Goal: Information Seeking & Learning: Learn about a topic

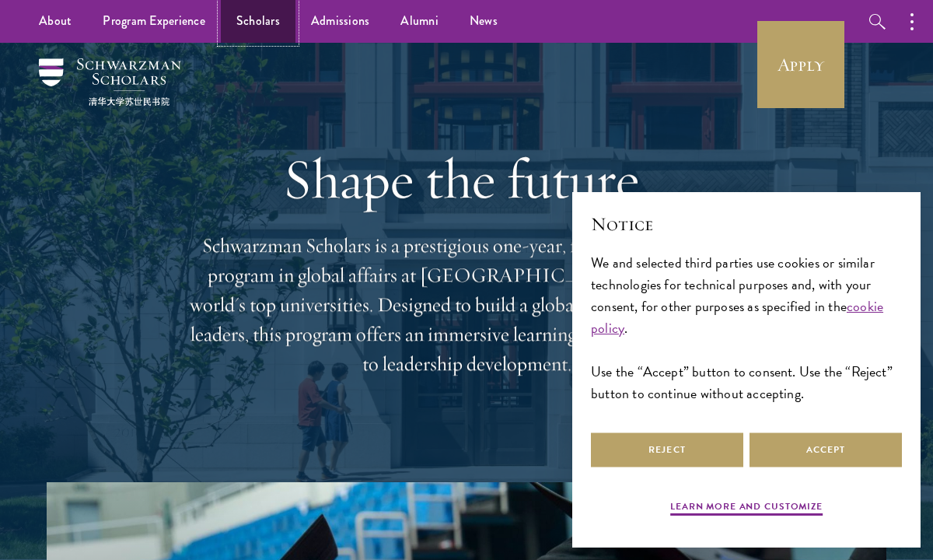
click at [262, 27] on link "Scholars" at bounding box center [258, 21] width 75 height 43
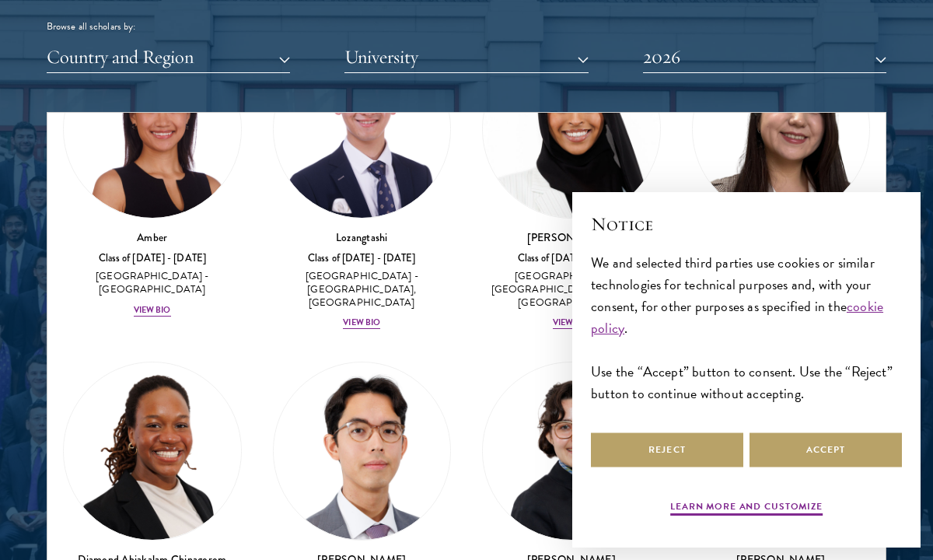
scroll to position [184, 0]
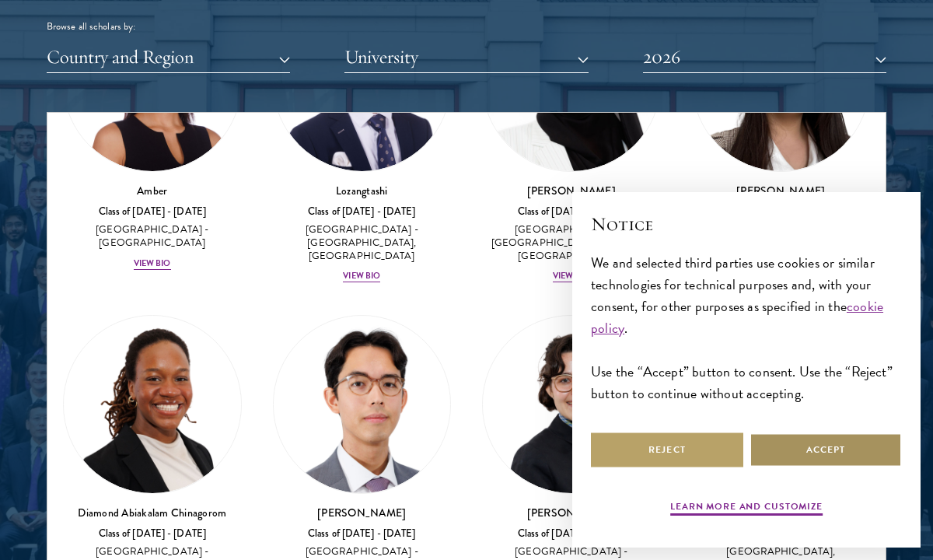
click at [778, 447] on button "Accept" at bounding box center [825, 449] width 152 height 35
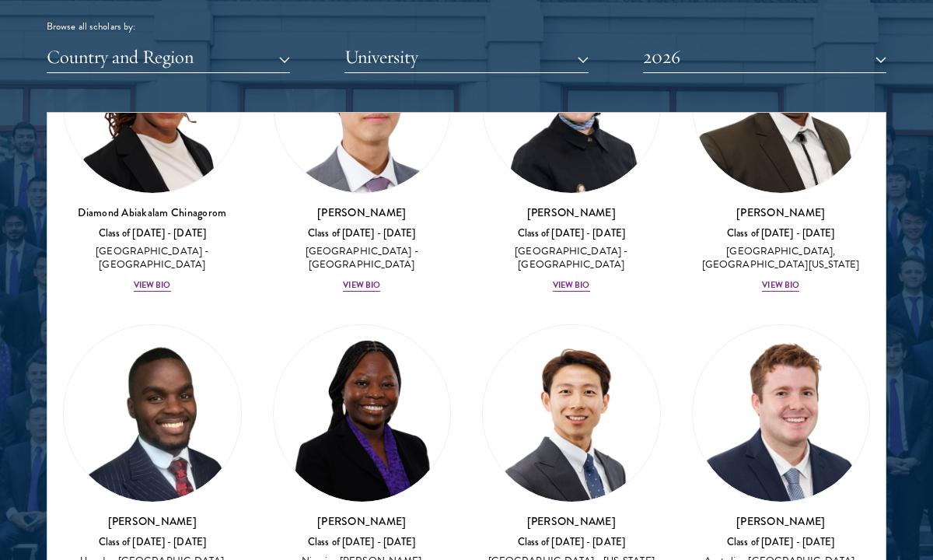
scroll to position [500, 0]
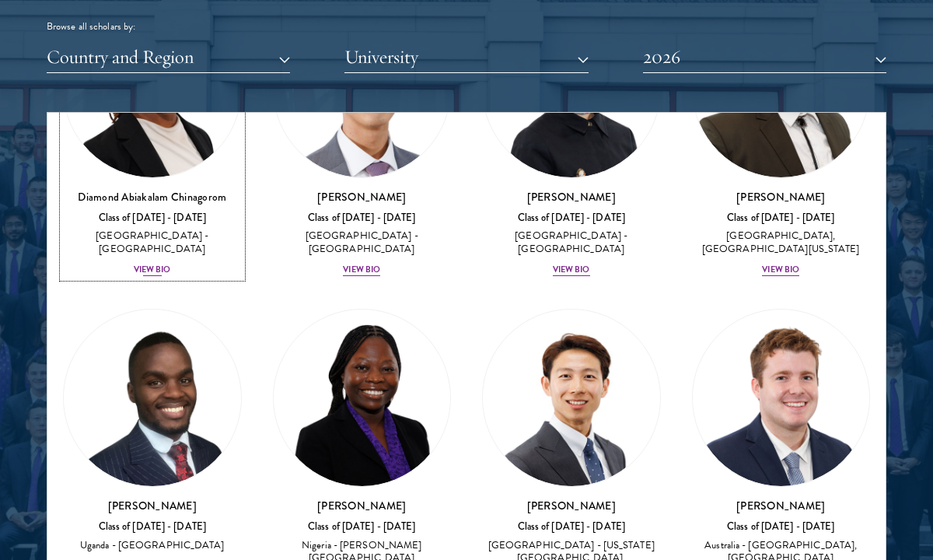
click at [159, 264] on div "View Bio" at bounding box center [152, 270] width 37 height 12
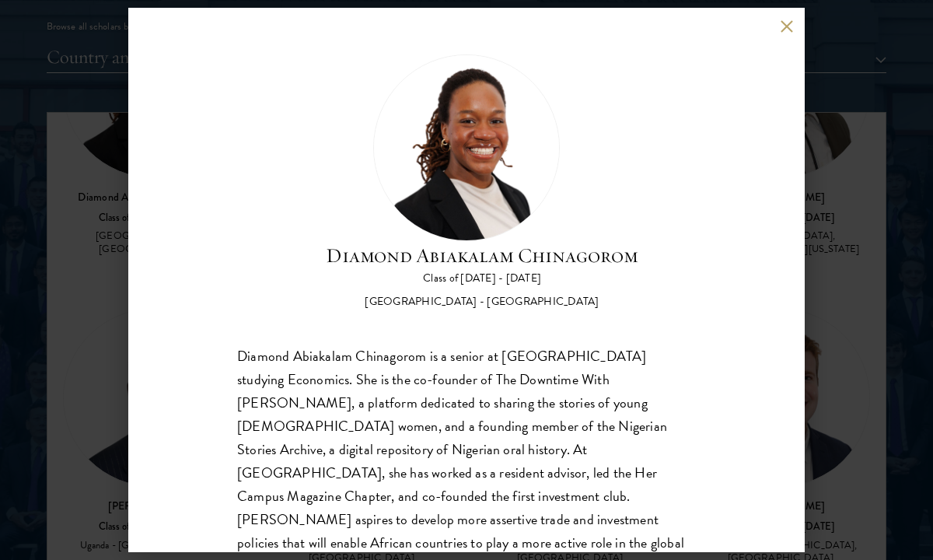
scroll to position [49, 0]
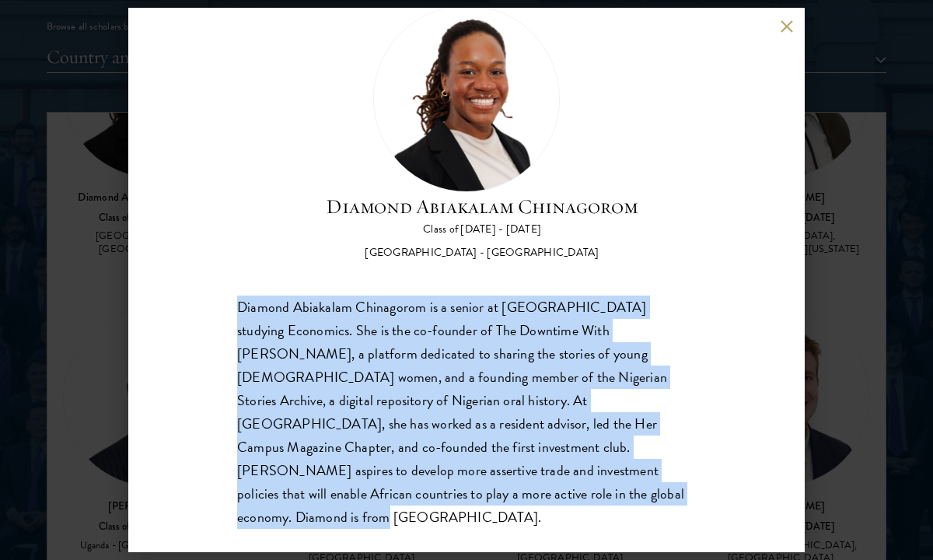
drag, startPoint x: 232, startPoint y: 302, endPoint x: 388, endPoint y: 492, distance: 246.3
click at [388, 492] on div "Diamond Abiakalam [GEOGRAPHIC_DATA] Class of [DATE] - [DATE] [GEOGRAPHIC_DATA] …" at bounding box center [466, 280] width 676 height 544
copy div "Diamond Abiakalam Chinagorom is a senior at [GEOGRAPHIC_DATA] studying Economic…"
click at [791, 23] on button at bounding box center [786, 25] width 13 height 13
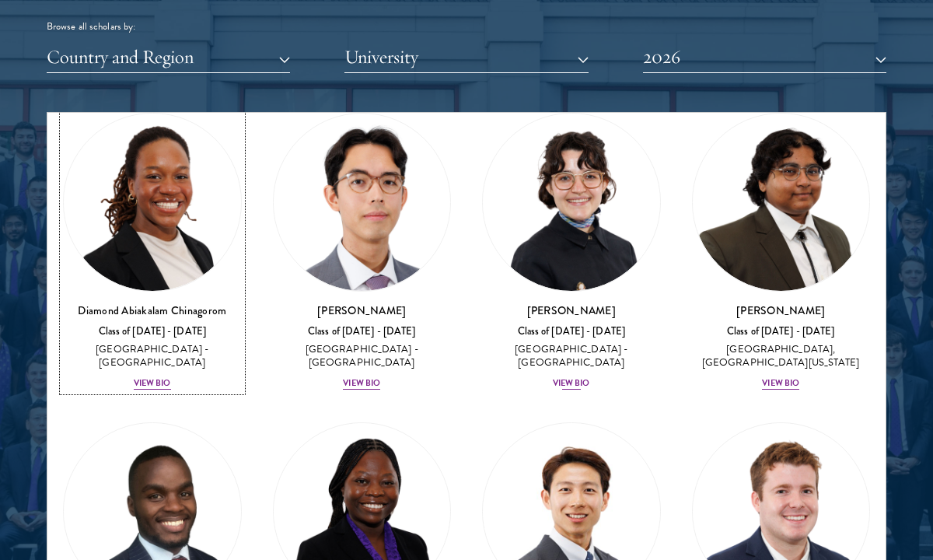
scroll to position [415, 0]
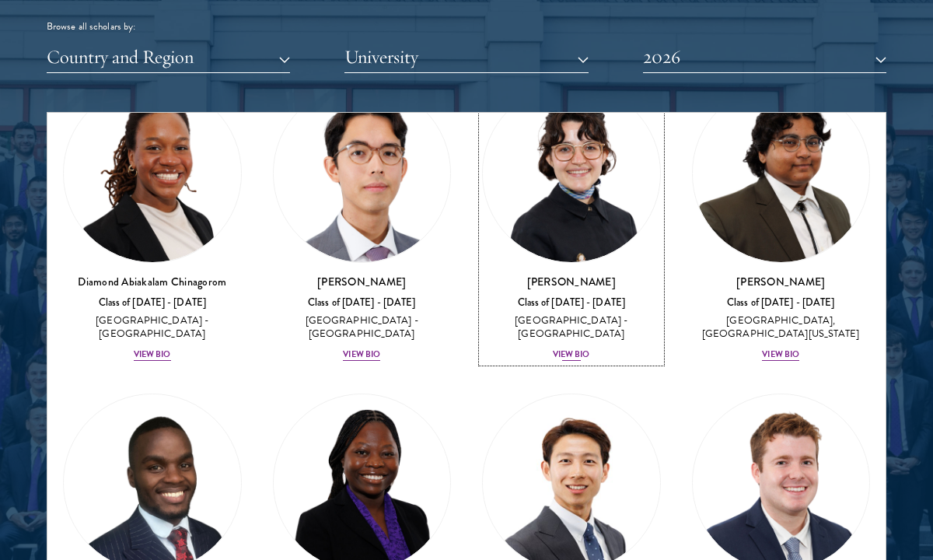
click at [564, 348] on div "View Bio" at bounding box center [571, 354] width 37 height 12
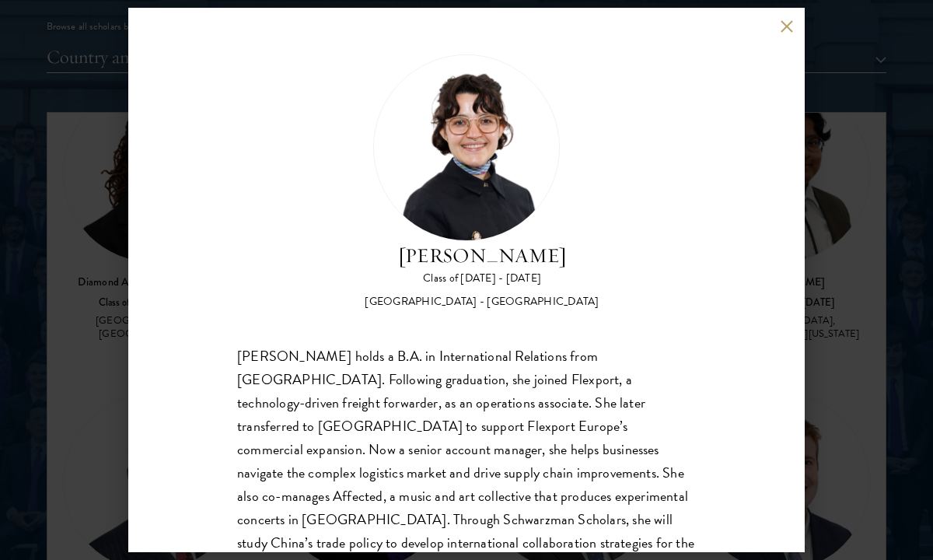
scroll to position [72, 0]
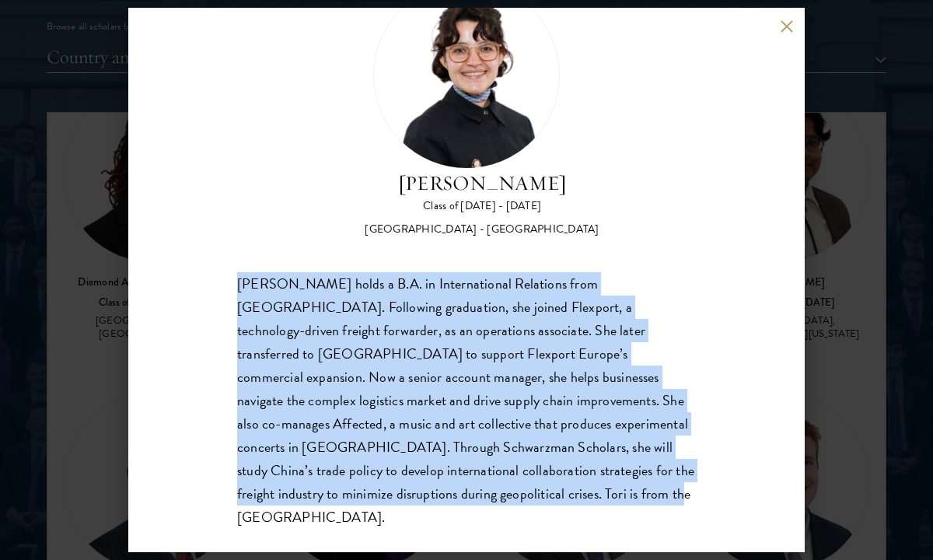
drag, startPoint x: 228, startPoint y: 283, endPoint x: 422, endPoint y: 491, distance: 284.3
click at [422, 491] on div "[PERSON_NAME] Class of [DATE] - [DATE] [GEOGRAPHIC_DATA] - [GEOGRAPHIC_DATA] [P…" at bounding box center [466, 280] width 676 height 544
copy div "[PERSON_NAME] holds a B.A. in International Relations from [GEOGRAPHIC_DATA]. F…"
